Goal: Task Accomplishment & Management: Use online tool/utility

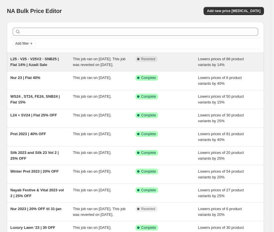
click at [63, 64] on div "L25 - V25 - V25V2 - SNB25 | Flat 14% | Azadi Sale" at bounding box center [41, 62] width 63 height 12
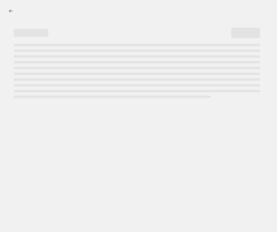
select select "percentage"
select select "collection"
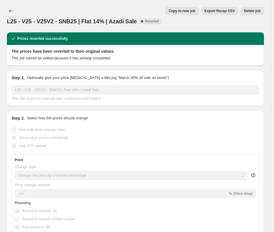
click at [192, 11] on span "Copy to new job" at bounding box center [182, 11] width 27 height 5
select select "percentage"
select select "collection"
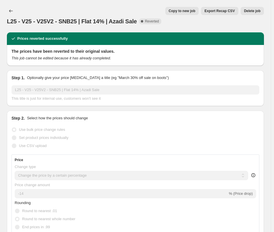
select select "collection"
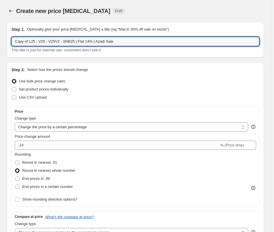
drag, startPoint x: 29, startPoint y: 42, endPoint x: -4, endPoint y: 41, distance: 33.1
click at [0, 41] on html "Home Settings Plans Skip to content Create new price change job. This page is r…" at bounding box center [137, 116] width 274 height 232
click at [108, 41] on input "L25 - V25 - V25V2 - SNB25 | Flat 14% | Azadi Sale" at bounding box center [136, 41] width 248 height 9
click at [142, 42] on input "L25 - V25 - V25V2 - SNB25 | Flat 14% | Azadi Sale 18-08-25 -" at bounding box center [136, 41] width 248 height 9
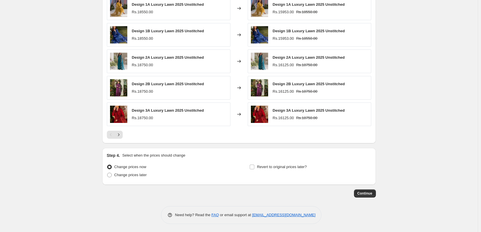
scroll to position [446, 0]
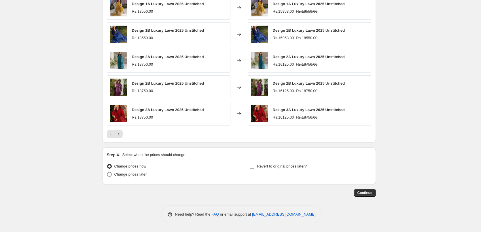
type input "L25 - V25 - V25V2 - SNB25 | Flat 14% | Azadi Sale 18-08-25 - 24-08-25"
click at [132, 175] on span "Change prices later" at bounding box center [130, 174] width 33 height 4
click at [107, 172] on input "Change prices later" at bounding box center [107, 172] width 0 height 0
radio input "true"
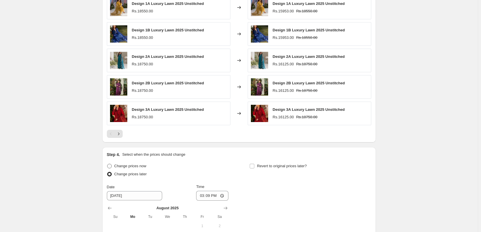
click at [124, 167] on span "Change prices now" at bounding box center [130, 166] width 32 height 4
click at [107, 164] on input "Change prices now" at bounding box center [107, 164] width 0 height 0
radio input "true"
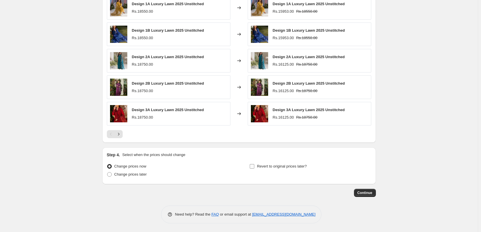
click at [260, 168] on span "Revert to original prices later?" at bounding box center [282, 166] width 50 height 4
click at [254, 168] on input "Revert to original prices later?" at bounding box center [251, 166] width 5 height 5
checkbox input "true"
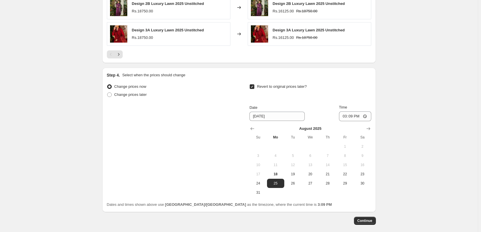
scroll to position [554, 0]
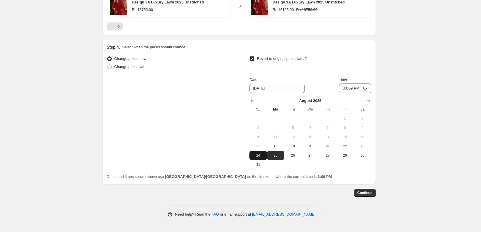
click at [263, 155] on span "24" at bounding box center [258, 155] width 13 height 5
type input "8/24/2025"
click at [277, 89] on input "15:09" at bounding box center [355, 88] width 32 height 10
type input "23:59"
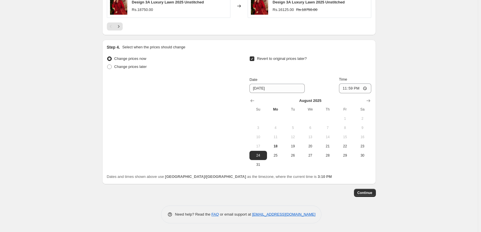
drag, startPoint x: 366, startPoint y: 193, endPoint x: 421, endPoint y: 170, distance: 59.3
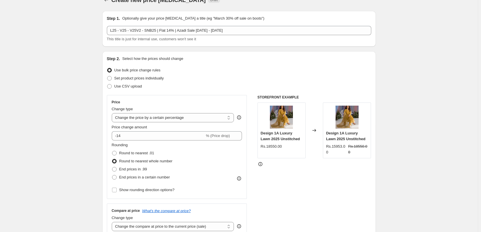
scroll to position [16, 0]
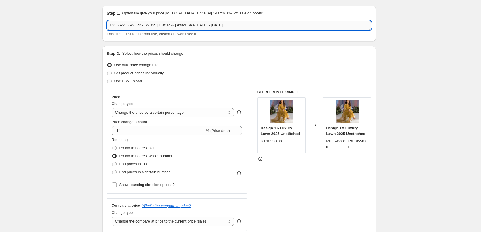
click at [252, 26] on input "L25 - V25 - V25V2 - SNB25 | Flat 14% | Azadi Sale 18-08-25 - 24-08-25" at bounding box center [239, 25] width 264 height 9
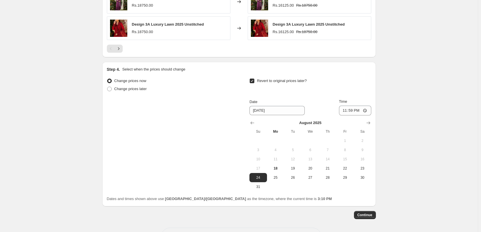
scroll to position [554, 0]
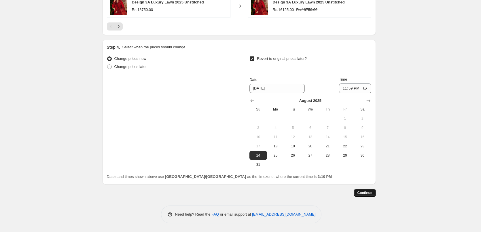
type input "L25 - V25 - V25V2 - SNB25 | Flat 14% | Azadi Sale 18-08-25 - 24-08-25 11:59 PM"
click at [277, 193] on span "Continue" at bounding box center [364, 192] width 15 height 5
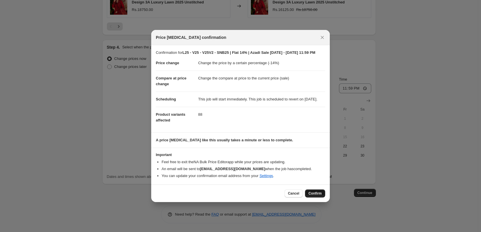
click at [277, 194] on span "Confirm" at bounding box center [314, 193] width 13 height 5
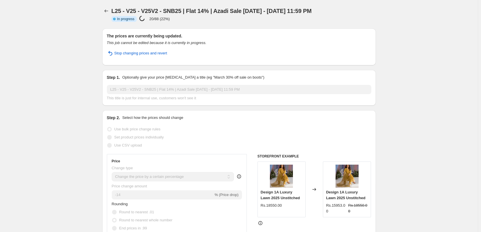
drag, startPoint x: 113, startPoint y: 12, endPoint x: 330, endPoint y: 13, distance: 217.5
click at [277, 13] on div "L25 - V25 - V25V2 - SNB25 | Flat 14% | Azadi Sale 18-08-25 - 24-08-25 11:59 PM …" at bounding box center [241, 14] width 260 height 15
copy span "L25 - V25 - V25V2 - SNB25 | Flat 14% | Azadi Sale 18-08-25 - 24-08-25 11:59 PM"
select select "percentage"
select select "collection"
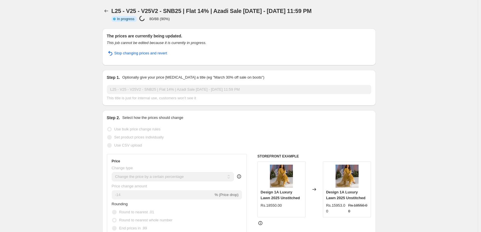
select select "collection"
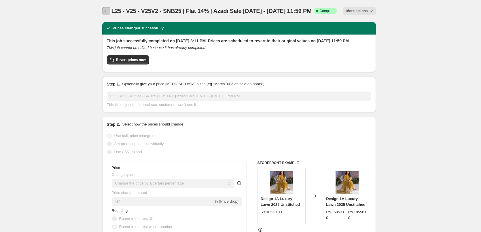
click at [106, 14] on button "Price change jobs" at bounding box center [106, 11] width 8 height 8
